Goal: Information Seeking & Learning: Learn about a topic

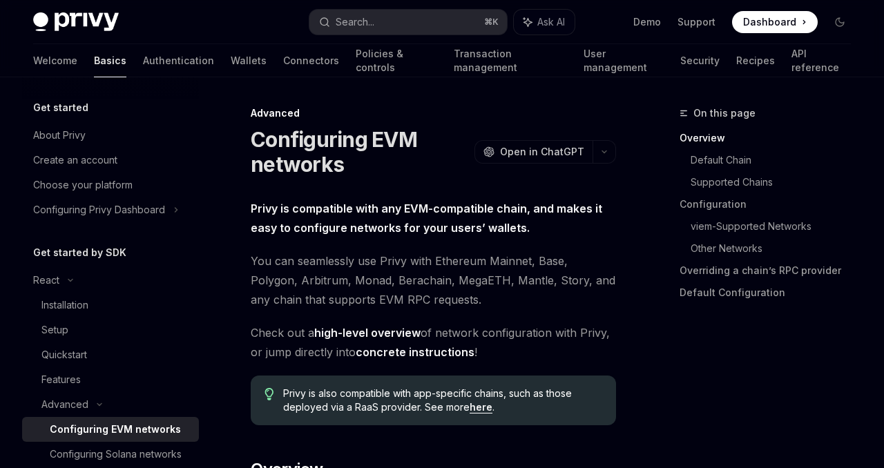
click at [83, 138] on div "About Privy" at bounding box center [59, 135] width 52 height 17
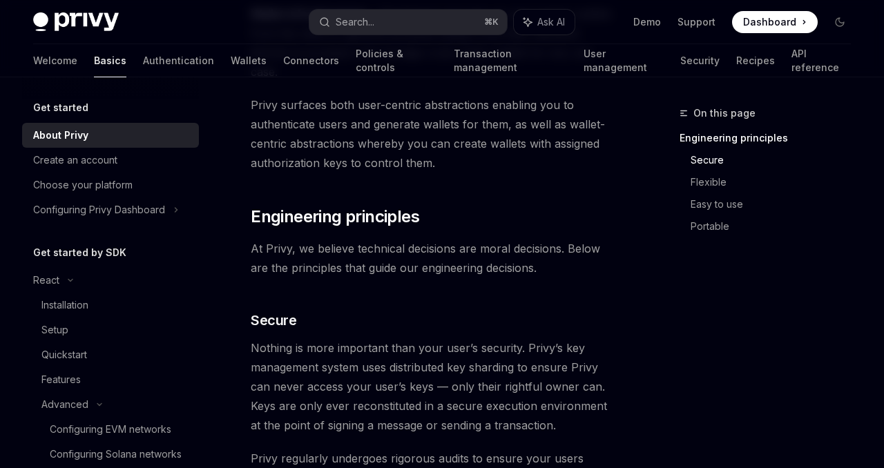
scroll to position [830, 0]
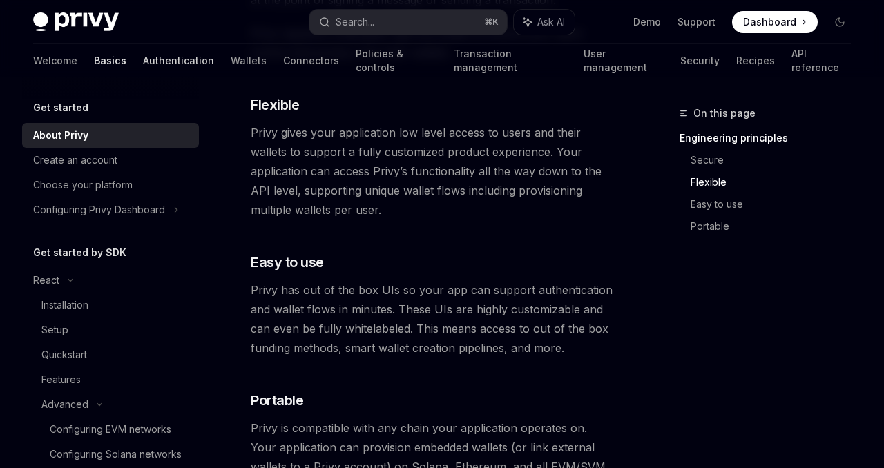
click at [143, 52] on link "Authentication" at bounding box center [178, 60] width 71 height 33
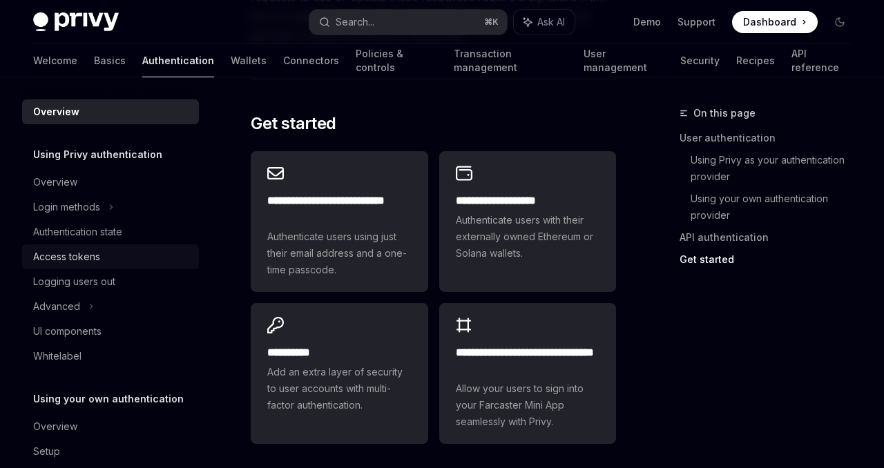
scroll to position [48, 0]
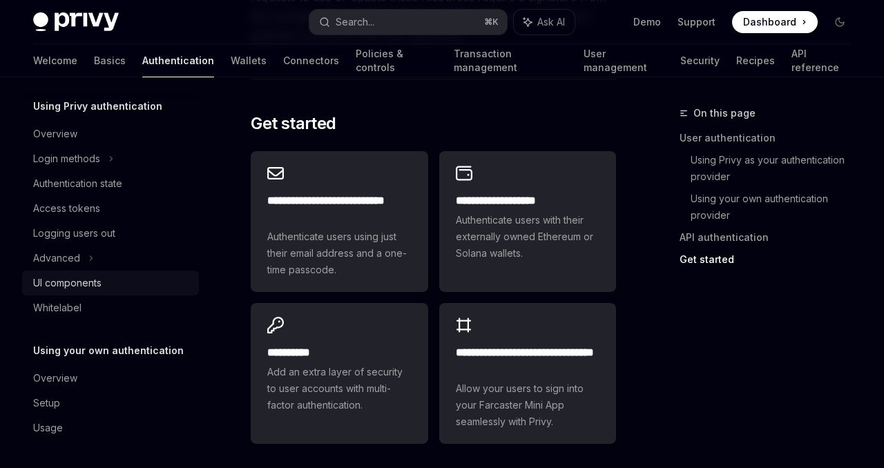
click at [81, 284] on div "UI components" at bounding box center [67, 283] width 68 height 17
type textarea "*"
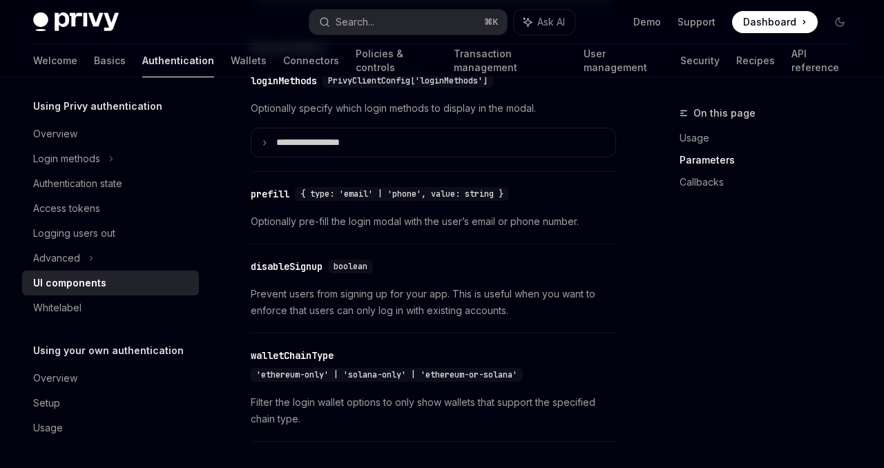
scroll to position [1284, 0]
